Goal: Task Accomplishment & Management: Manage account settings

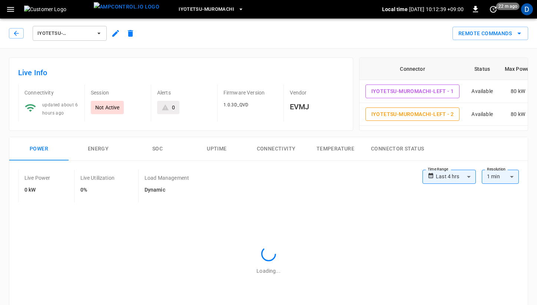
click at [232, 6] on button "Iyotetsu-Muromachi" at bounding box center [211, 9] width 71 height 14
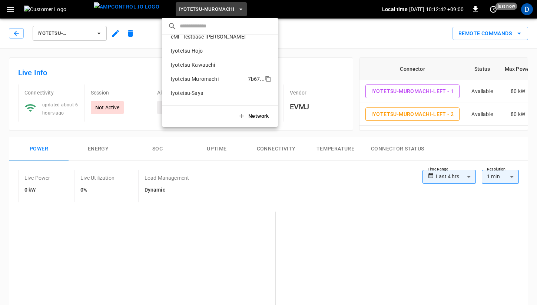
scroll to position [36, 0]
click at [206, 53] on p "Iyotetsu-Hojo" at bounding box center [208, 51] width 80 height 7
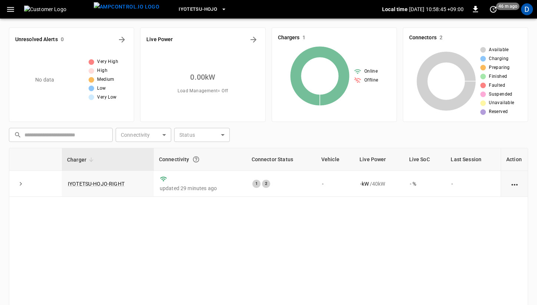
click at [388, 139] on div "​ ​ Connectivity ​ Connectivity Status ​ Status" at bounding box center [267, 133] width 522 height 17
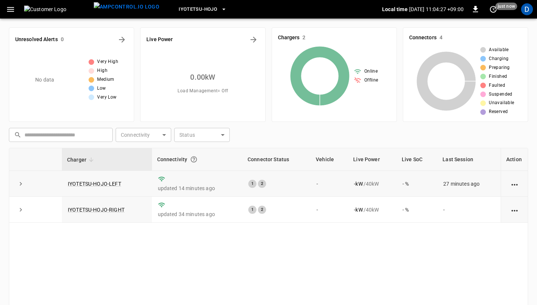
click at [22, 181] on icon "expand row" at bounding box center [20, 183] width 7 height 7
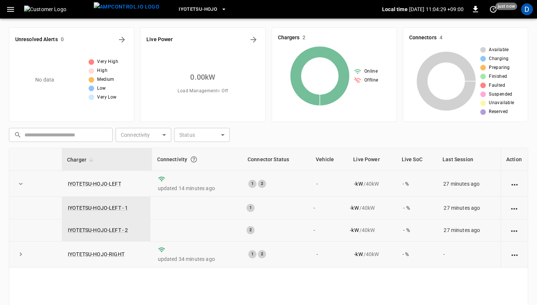
click at [26, 256] on button "expand row" at bounding box center [20, 254] width 11 height 11
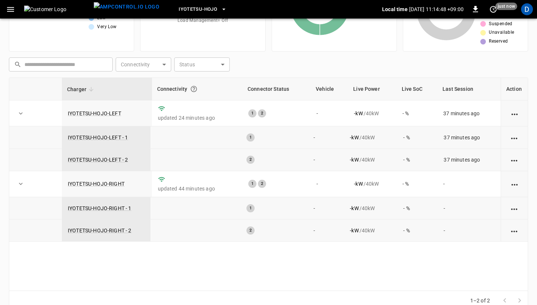
scroll to position [85, 0]
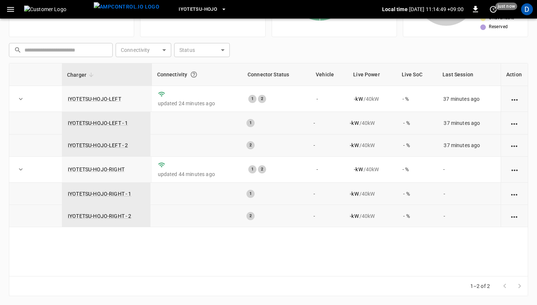
click at [18, 96] on icon "expand row" at bounding box center [20, 98] width 7 height 7
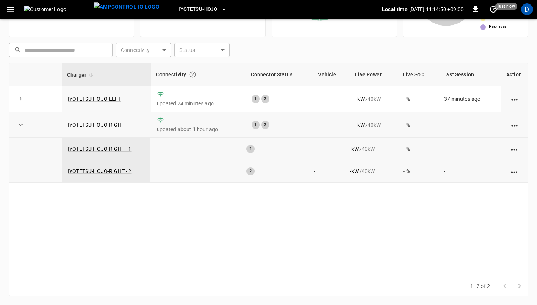
click at [20, 132] on td at bounding box center [20, 125] width 23 height 26
click at [23, 122] on icon "expand row" at bounding box center [20, 124] width 7 height 7
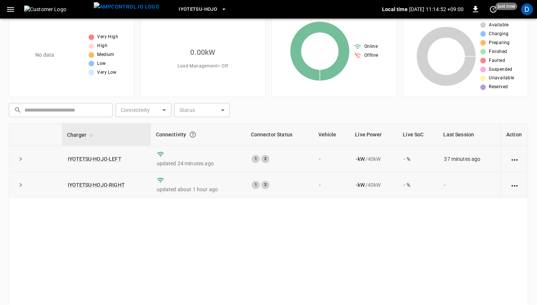
scroll to position [0, 0]
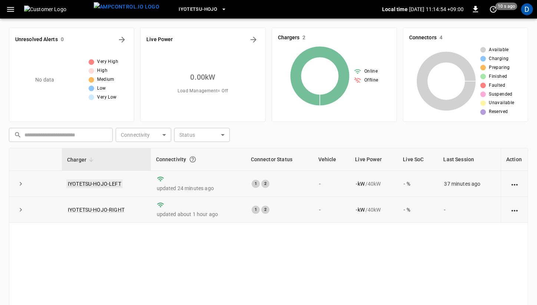
click at [101, 186] on link "IYOTETSU-HOJO-LEFT" at bounding box center [94, 183] width 56 height 9
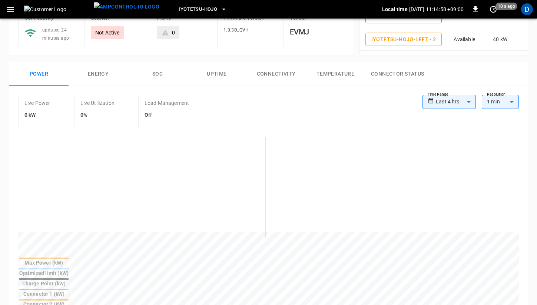
scroll to position [64, 0]
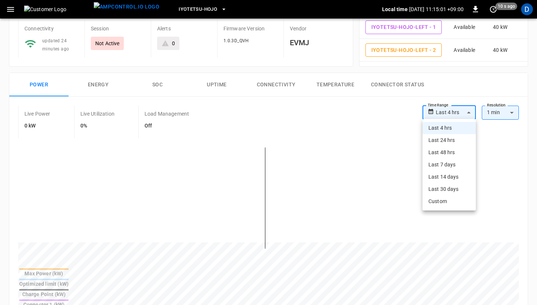
click at [447, 111] on body "**********" at bounding box center [268, 290] width 537 height 708
click at [442, 144] on li "Last 24 hrs" at bounding box center [448, 140] width 53 height 12
type input "**********"
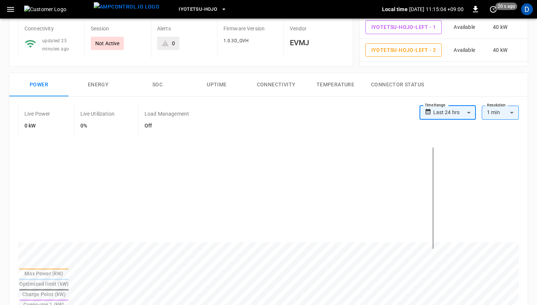
click at [462, 112] on body "**********" at bounding box center [268, 290] width 537 height 708
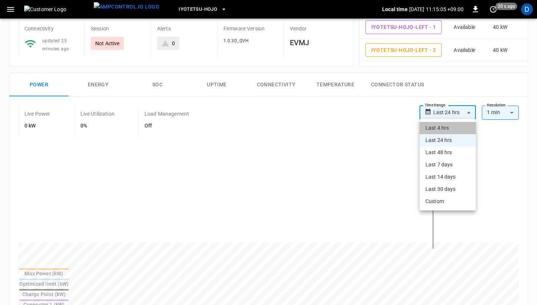
click at [447, 131] on li "Last 4 hrs" at bounding box center [447, 128] width 56 height 12
type input "**********"
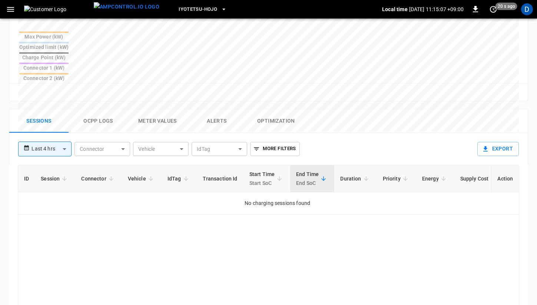
scroll to position [331, 0]
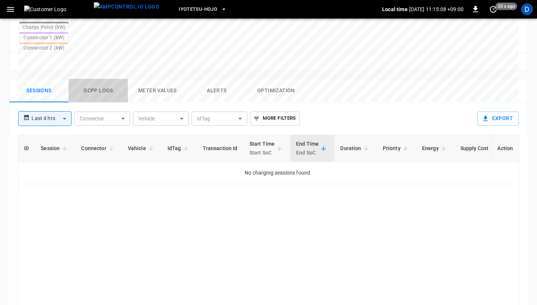
click at [100, 79] on button "Ocpp logs" at bounding box center [98, 91] width 59 height 24
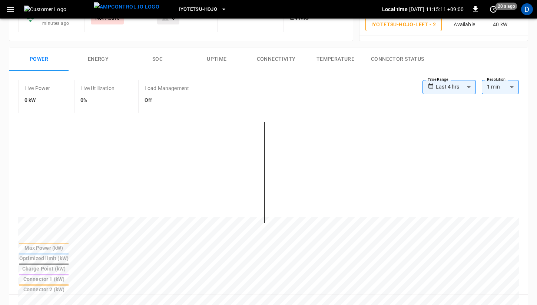
scroll to position [0, 0]
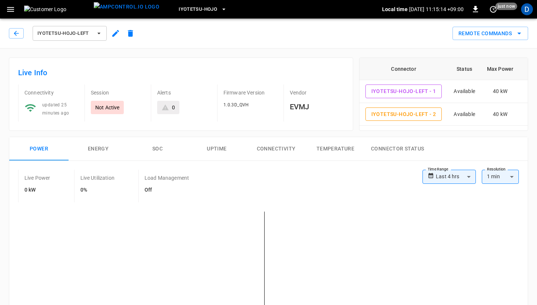
click at [306, 102] on h6 "EVMJ" at bounding box center [317, 107] width 54 height 12
click at [13, 6] on icon "button" at bounding box center [10, 9] width 9 height 9
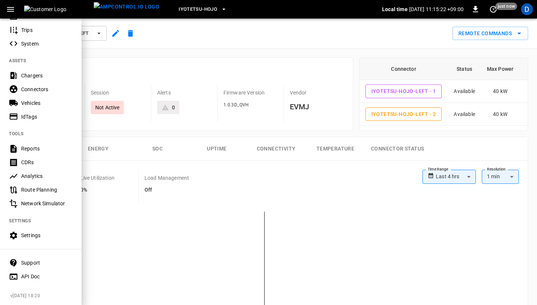
scroll to position [132, 0]
click at [34, 234] on div "Settings" at bounding box center [46, 234] width 51 height 7
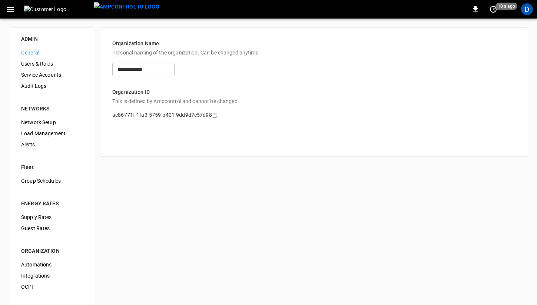
click at [38, 129] on div "Load Management" at bounding box center [51, 133] width 73 height 11
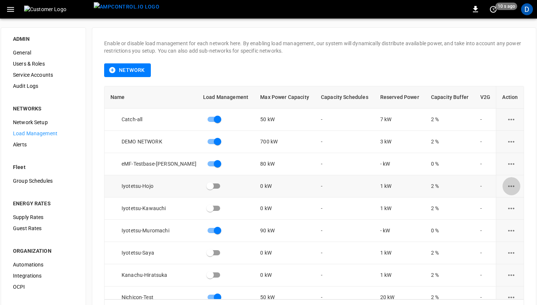
click at [515, 186] on icon "load management options" at bounding box center [510, 186] width 9 height 9
click at [495, 203] on li "Edit" at bounding box center [504, 204] width 53 height 12
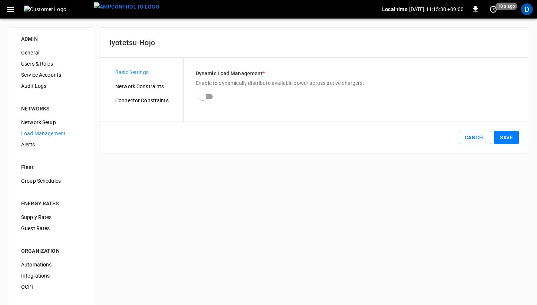
click at [130, 99] on span "Connector Constraints" at bounding box center [146, 101] width 62 height 8
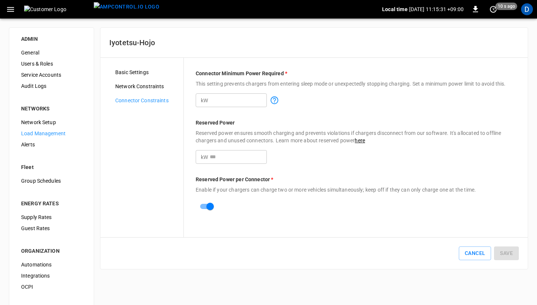
click at [223, 154] on input "*" at bounding box center [238, 157] width 57 height 14
click at [501, 246] on div "Cancel Save" at bounding box center [313, 252] width 427 height 31
click at [512, 253] on button "Save" at bounding box center [506, 253] width 25 height 14
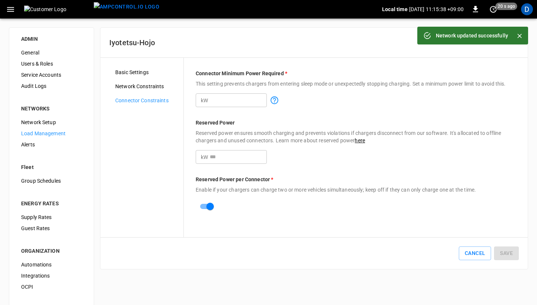
click at [118, 72] on span "Basic Settings" at bounding box center [146, 73] width 62 height 8
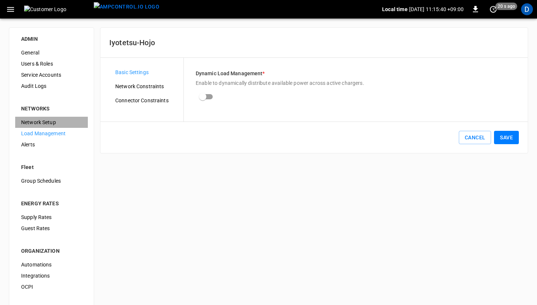
click at [44, 123] on span "Network Setup" at bounding box center [51, 123] width 61 height 8
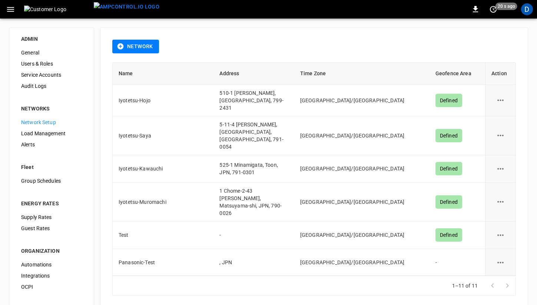
click at [46, 130] on span "Load Management" at bounding box center [51, 134] width 61 height 8
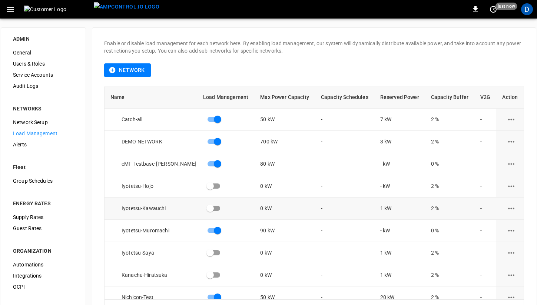
click at [511, 207] on icon "load management options" at bounding box center [511, 207] width 6 height 1
click at [498, 229] on li "Edit" at bounding box center [504, 226] width 53 height 12
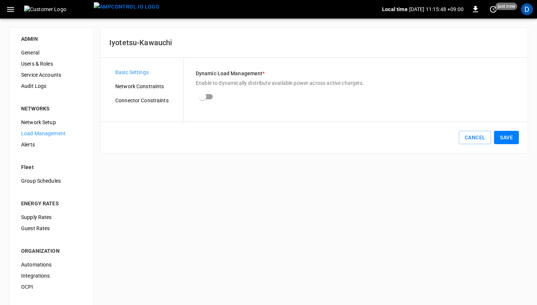
click at [136, 99] on span "Connector Constraints" at bounding box center [146, 101] width 62 height 8
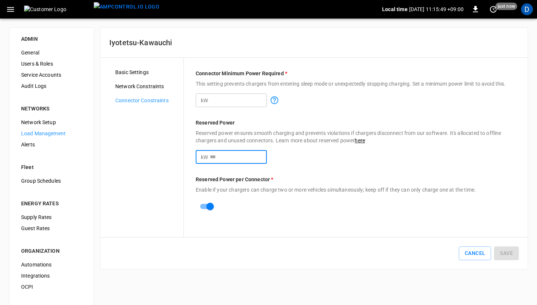
click at [221, 155] on input "*" at bounding box center [238, 157] width 57 height 14
type input "*"
click at [510, 253] on button "Save" at bounding box center [506, 253] width 25 height 14
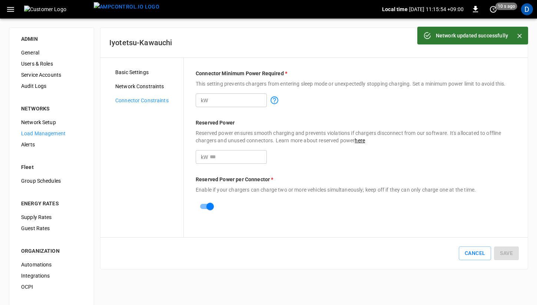
click at [47, 136] on span "Load Management" at bounding box center [51, 134] width 61 height 8
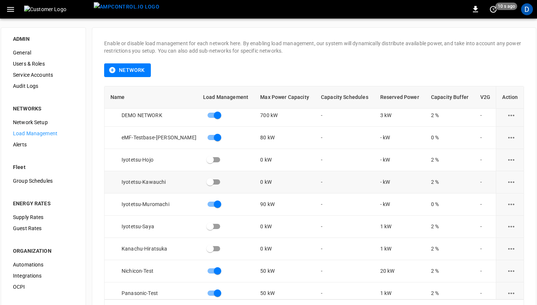
scroll to position [27, 0]
click at [511, 224] on icon "load management options" at bounding box center [510, 225] width 9 height 9
click at [495, 245] on li "Edit" at bounding box center [504, 244] width 53 height 12
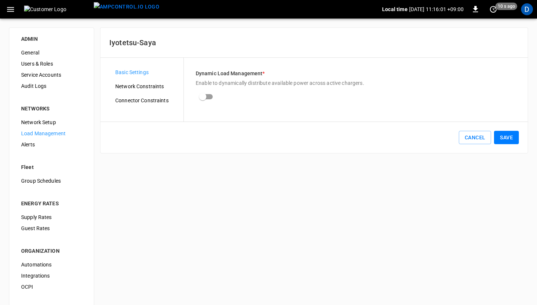
click at [148, 97] on span "Connector Constraints" at bounding box center [146, 101] width 62 height 8
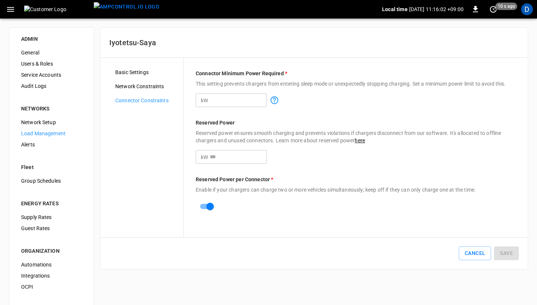
click at [241, 157] on input "*" at bounding box center [238, 157] width 57 height 14
click at [506, 249] on button "Save" at bounding box center [506, 253] width 25 height 14
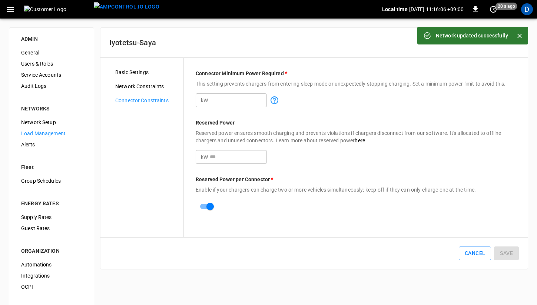
click at [32, 54] on span "General" at bounding box center [51, 53] width 61 height 8
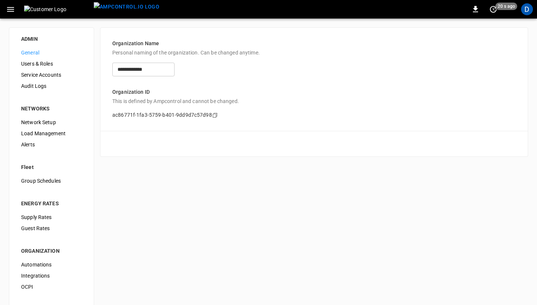
click at [13, 14] on button "button" at bounding box center [10, 10] width 15 height 14
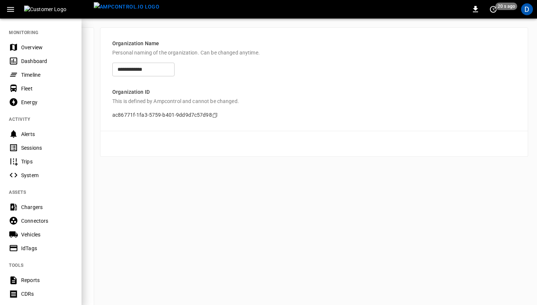
click at [40, 207] on div "Chargers" at bounding box center [46, 206] width 51 height 7
